Goal: Book appointment/travel/reservation

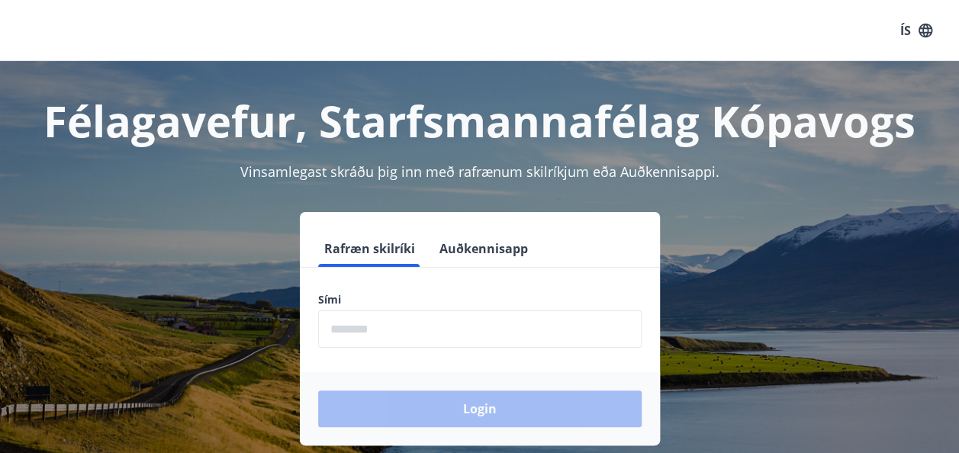
click at [348, 327] on input "phone" at bounding box center [479, 329] width 323 height 37
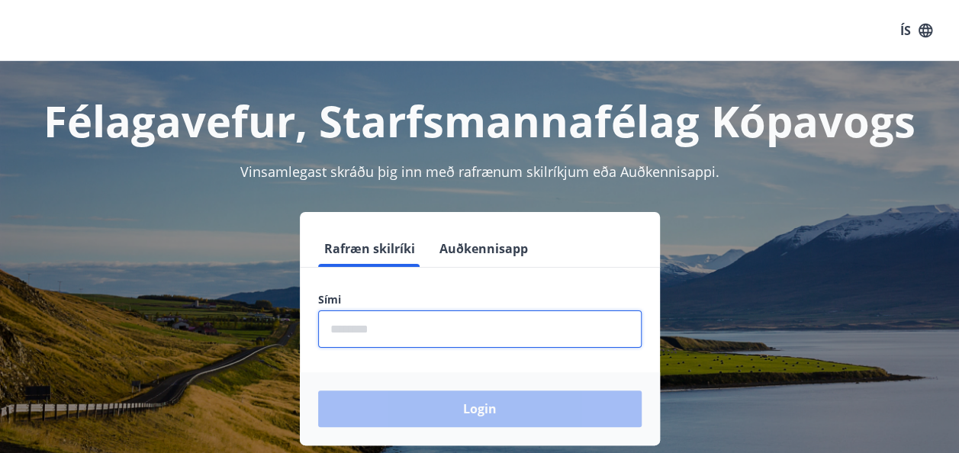
type input "********"
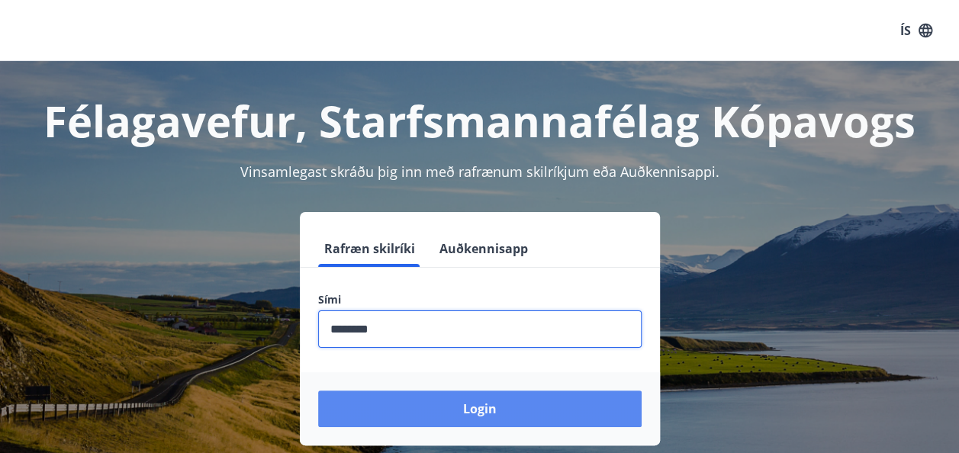
click at [508, 404] on button "Login" at bounding box center [479, 409] width 323 height 37
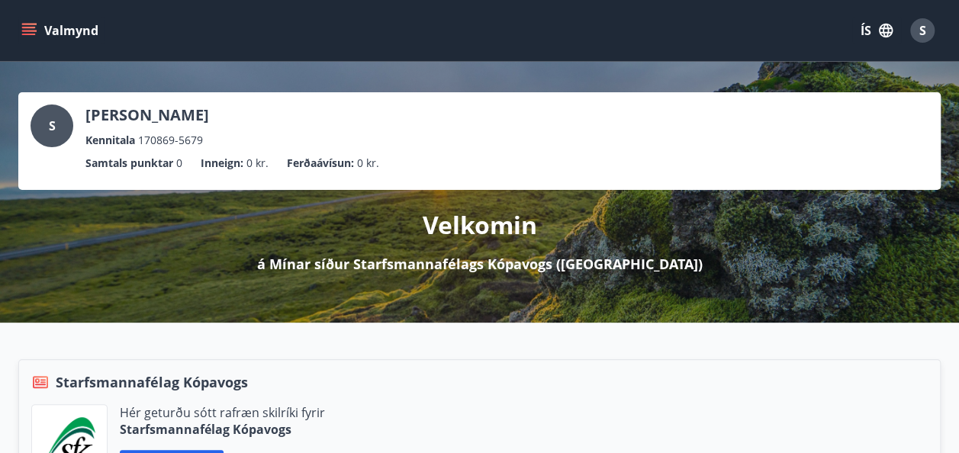
click at [27, 27] on icon "menu" at bounding box center [29, 28] width 14 height 2
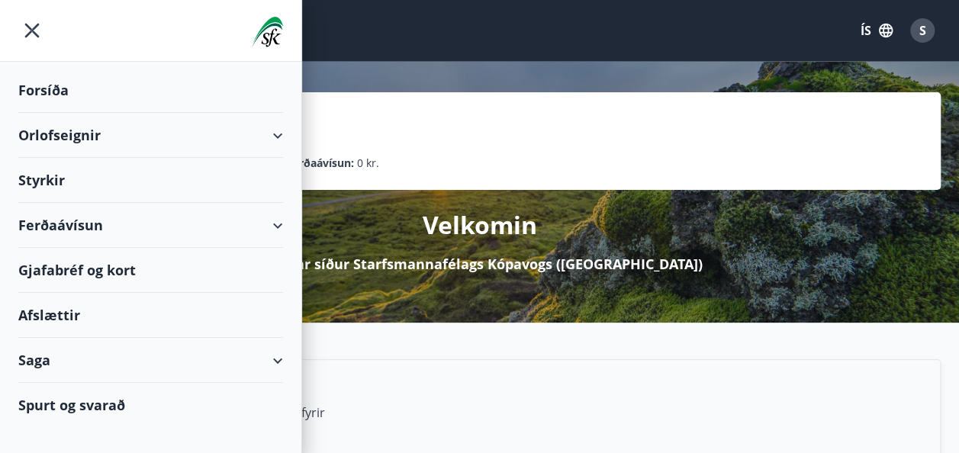
click at [104, 136] on div "Orlofseignir" at bounding box center [150, 135] width 265 height 45
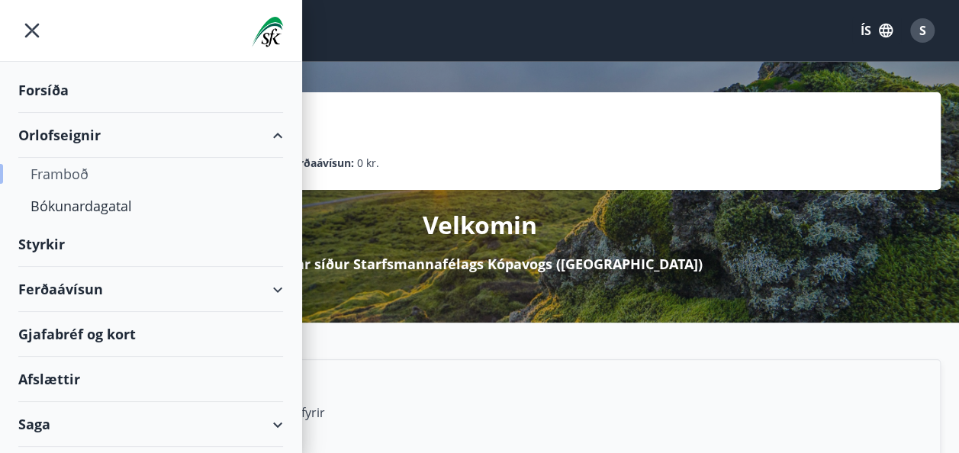
click at [94, 172] on div "Framboð" at bounding box center [151, 174] width 240 height 32
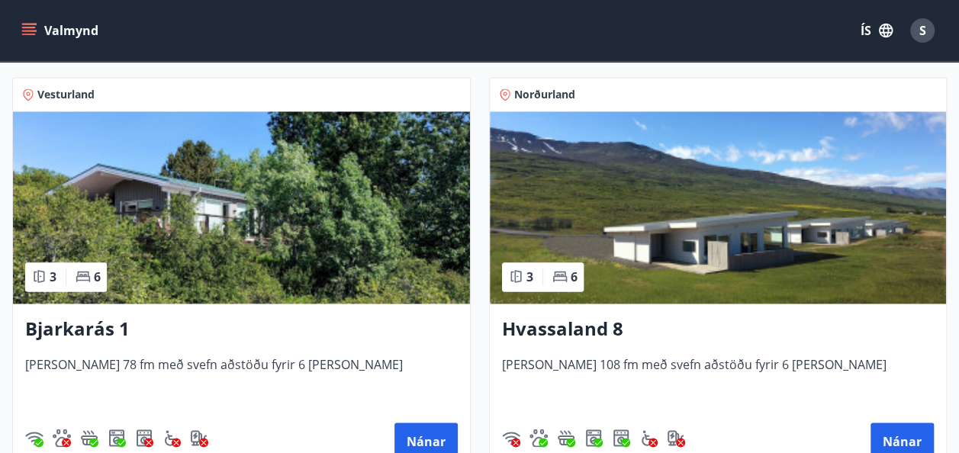
scroll to position [1089, 0]
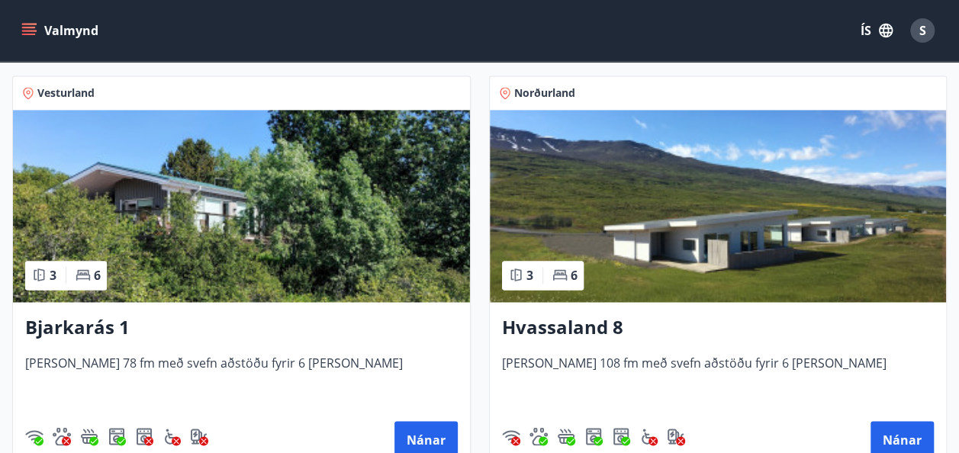
click at [731, 237] on img at bounding box center [718, 206] width 457 height 192
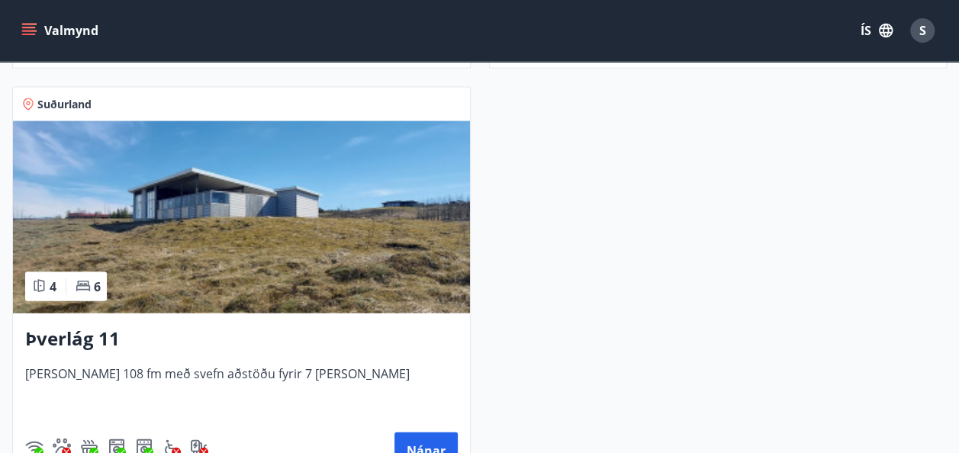
scroll to position [1495, 0]
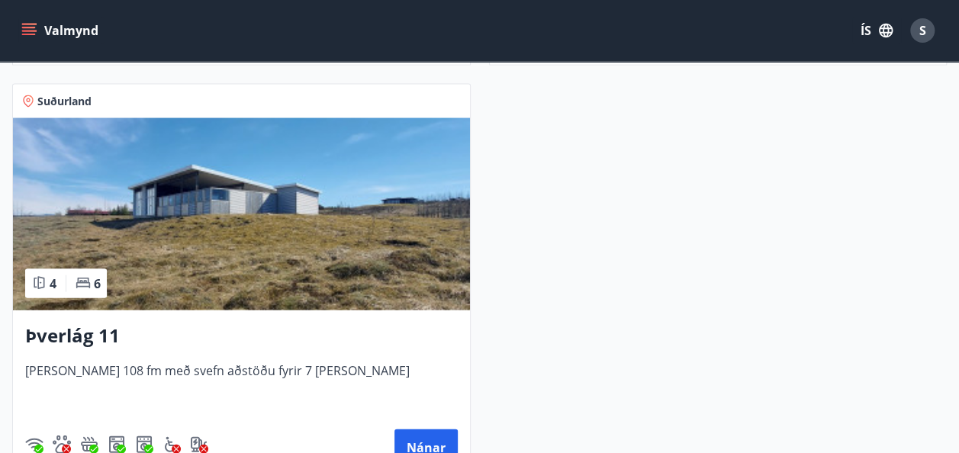
click at [252, 215] on img at bounding box center [241, 214] width 457 height 192
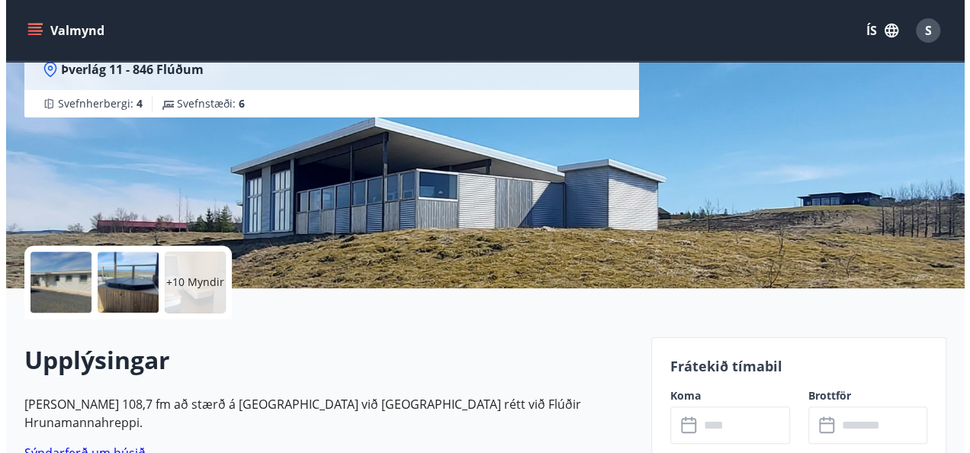
scroll to position [177, 0]
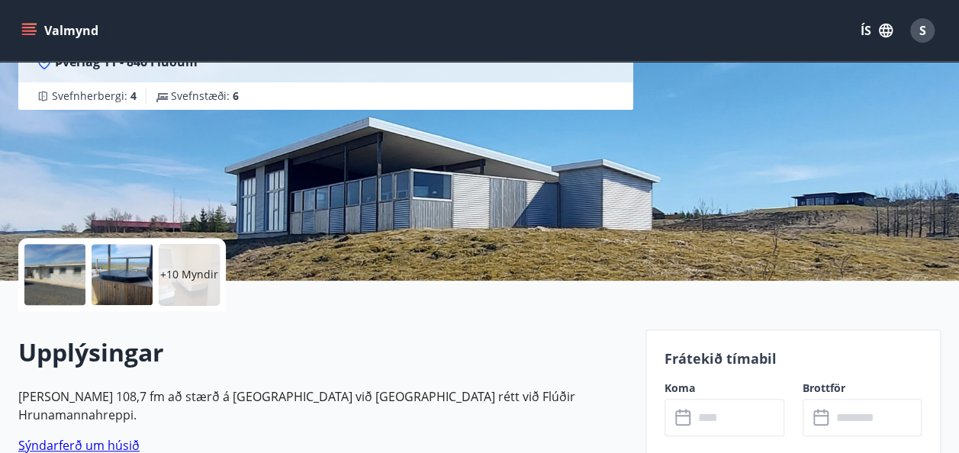
click at [50, 276] on div at bounding box center [54, 274] width 61 height 61
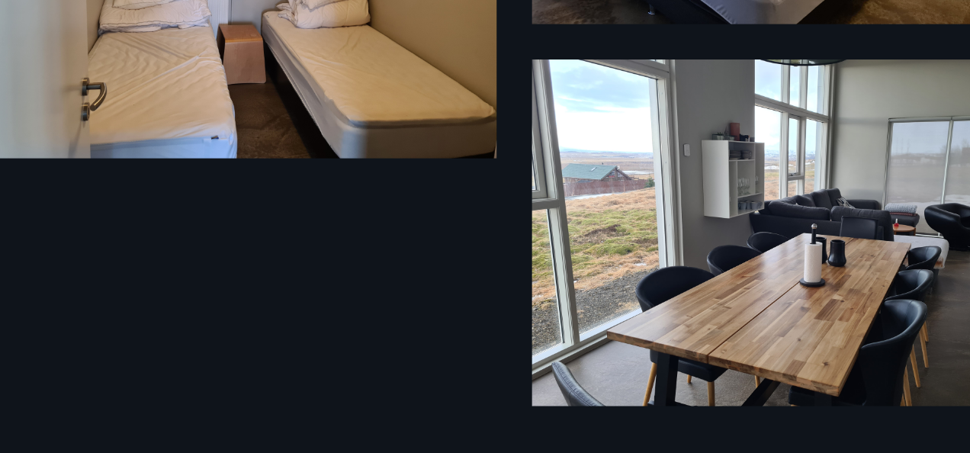
scroll to position [1189, 0]
